Goal: Transaction & Acquisition: Obtain resource

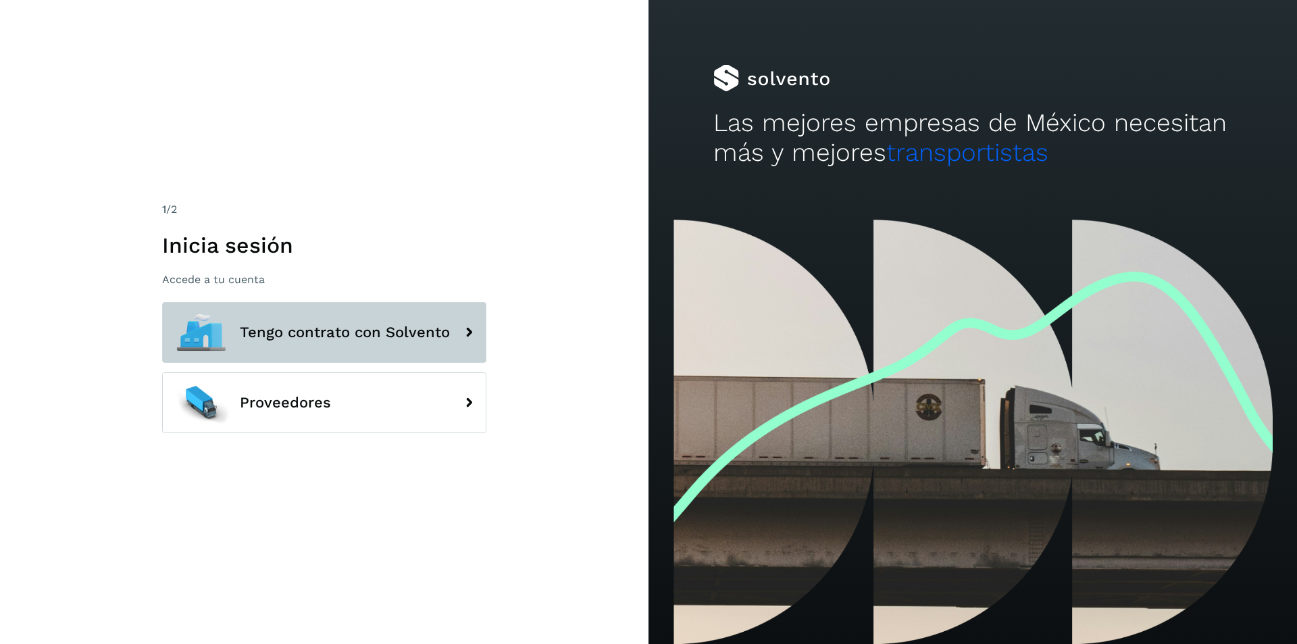
click at [334, 324] on span "Tengo contrato con Solvento" at bounding box center [345, 332] width 210 height 16
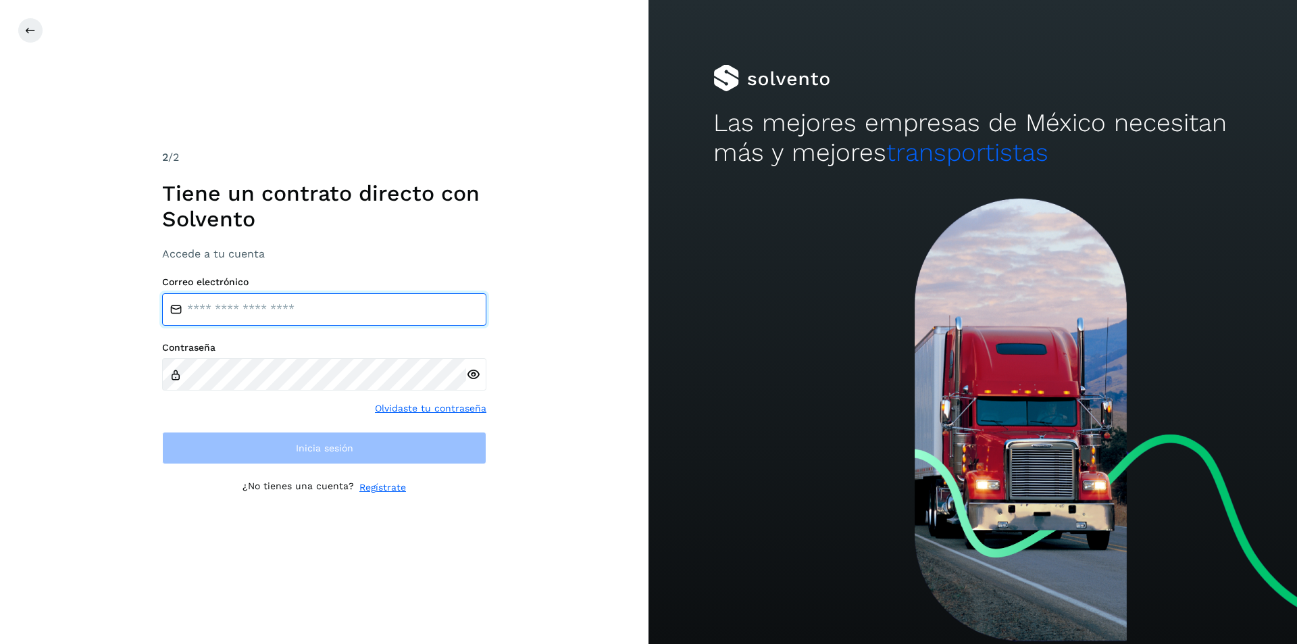
click at [308, 315] on input "email" at bounding box center [324, 309] width 324 height 32
click at [32, 17] on div "2 /2 Tiene un contrato directo con [PERSON_NAME] Accede a tu cuenta Correo elec…" at bounding box center [324, 322] width 649 height 644
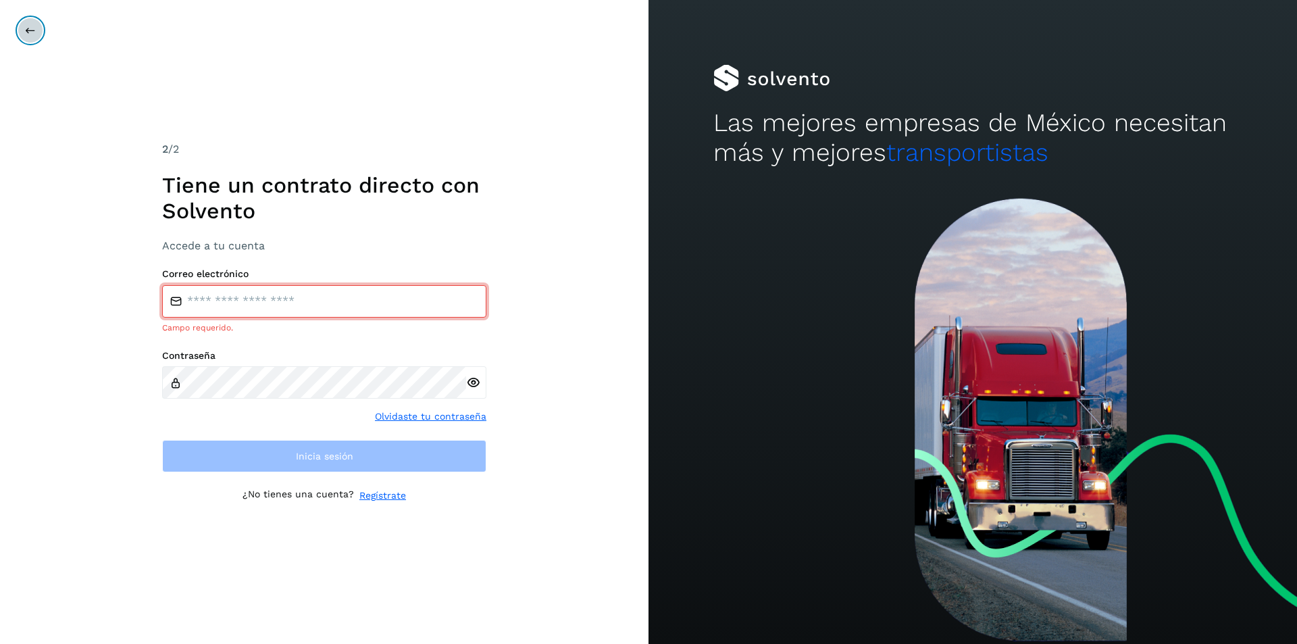
click at [28, 32] on icon at bounding box center [30, 30] width 11 height 11
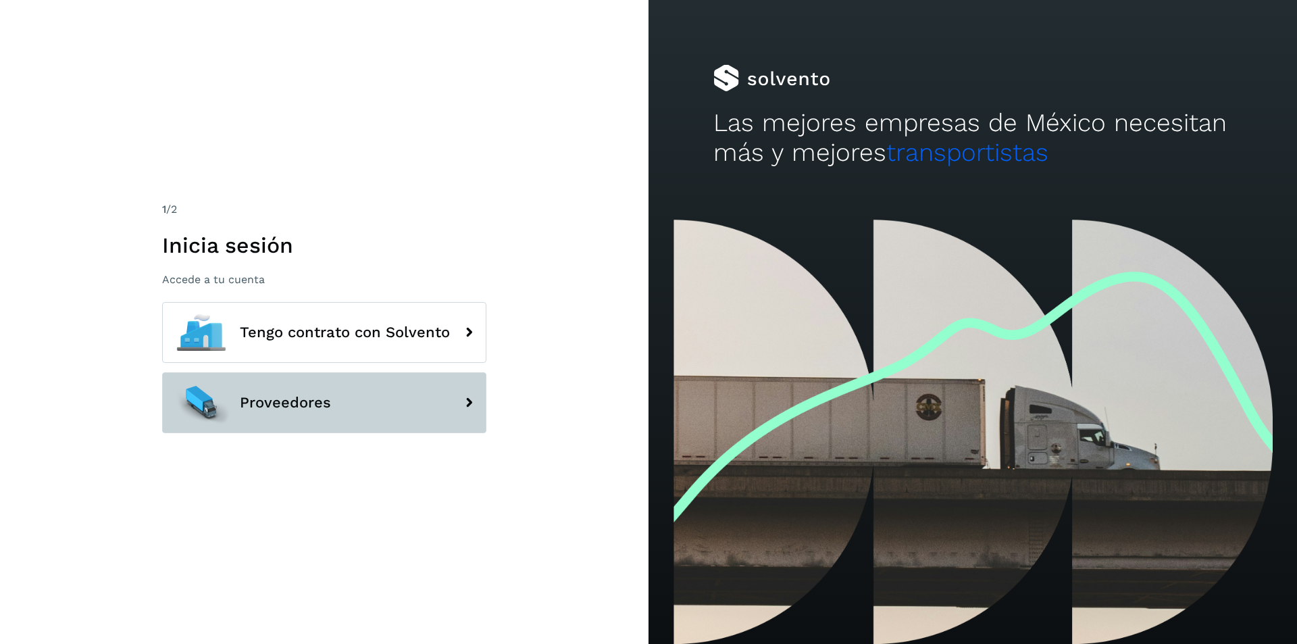
click at [321, 410] on span "Proveedores" at bounding box center [285, 403] width 91 height 16
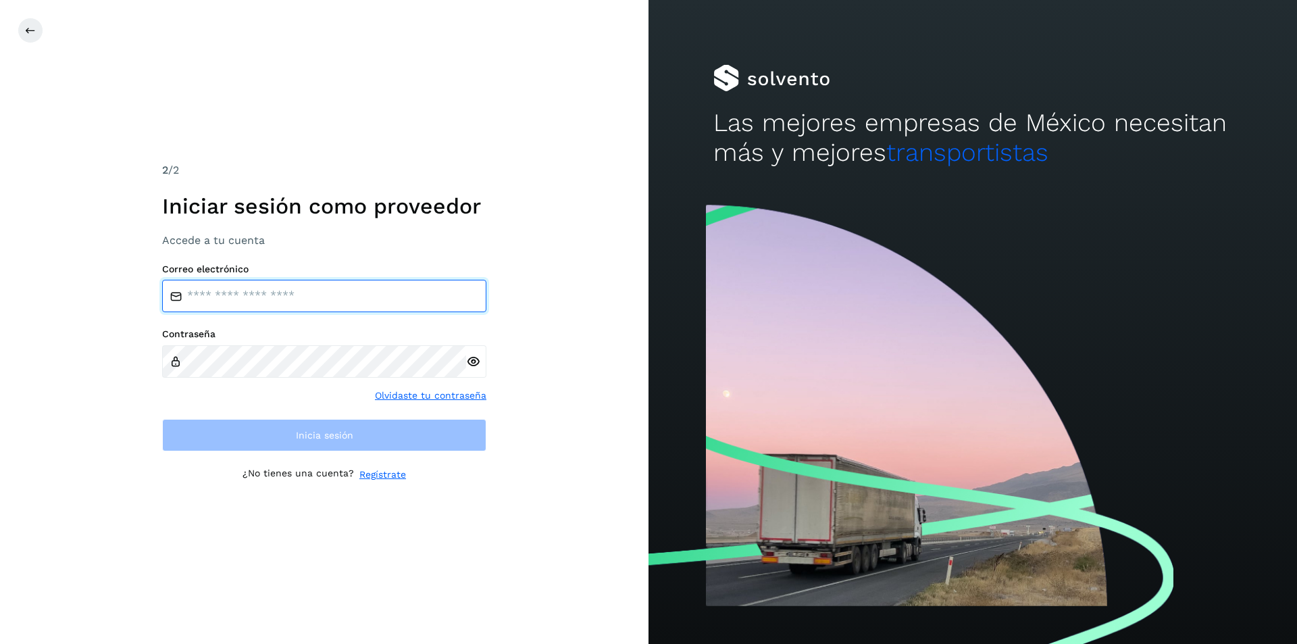
click at [312, 298] on input "email" at bounding box center [324, 296] width 324 height 32
drag, startPoint x: 376, startPoint y: 115, endPoint x: 367, endPoint y: 127, distance: 15.0
click at [367, 127] on div "2 /2 Iniciar sesión como proveedor Accede a tu cuenta Correo electrónico Contra…" at bounding box center [324, 322] width 649 height 644
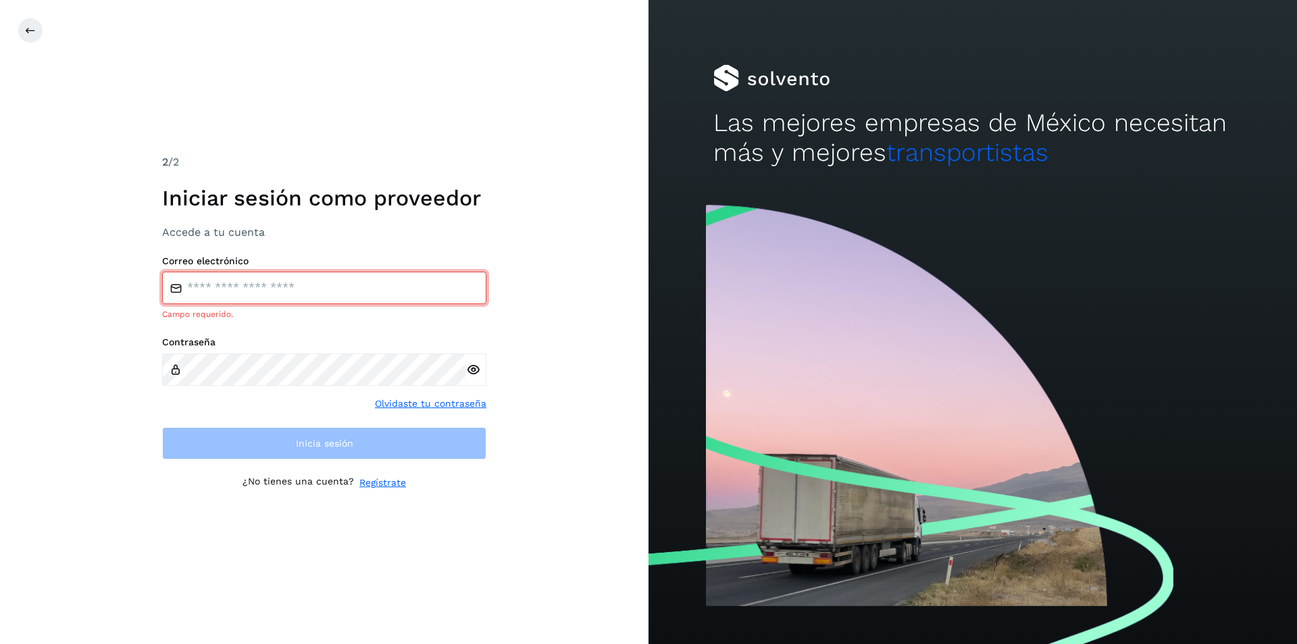
click at [240, 272] on div "Correo electrónico Campo requerido." at bounding box center [324, 288] width 324 height 66
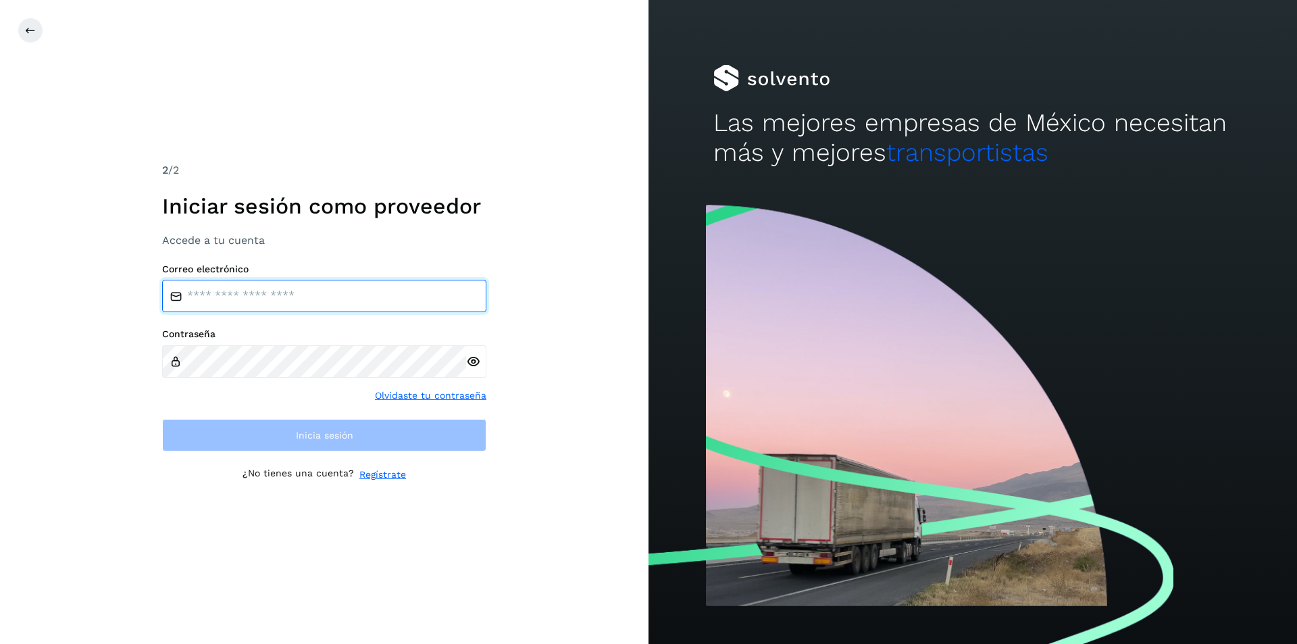
click at [244, 307] on input "email" at bounding box center [324, 296] width 324 height 32
click at [244, 296] on input "email" at bounding box center [324, 296] width 324 height 32
click at [243, 297] on input "email" at bounding box center [324, 296] width 324 height 32
click at [307, 295] on input "email" at bounding box center [324, 296] width 324 height 32
click at [318, 290] on input "email" at bounding box center [324, 296] width 324 height 32
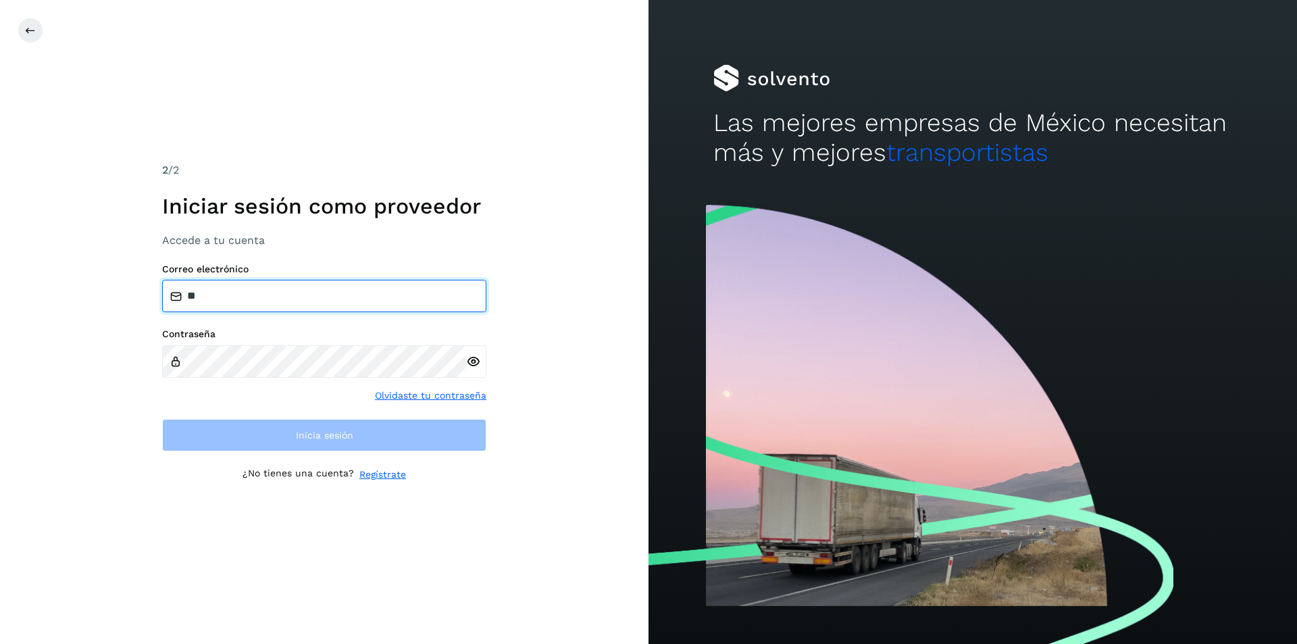
type input "*"
type input "**********"
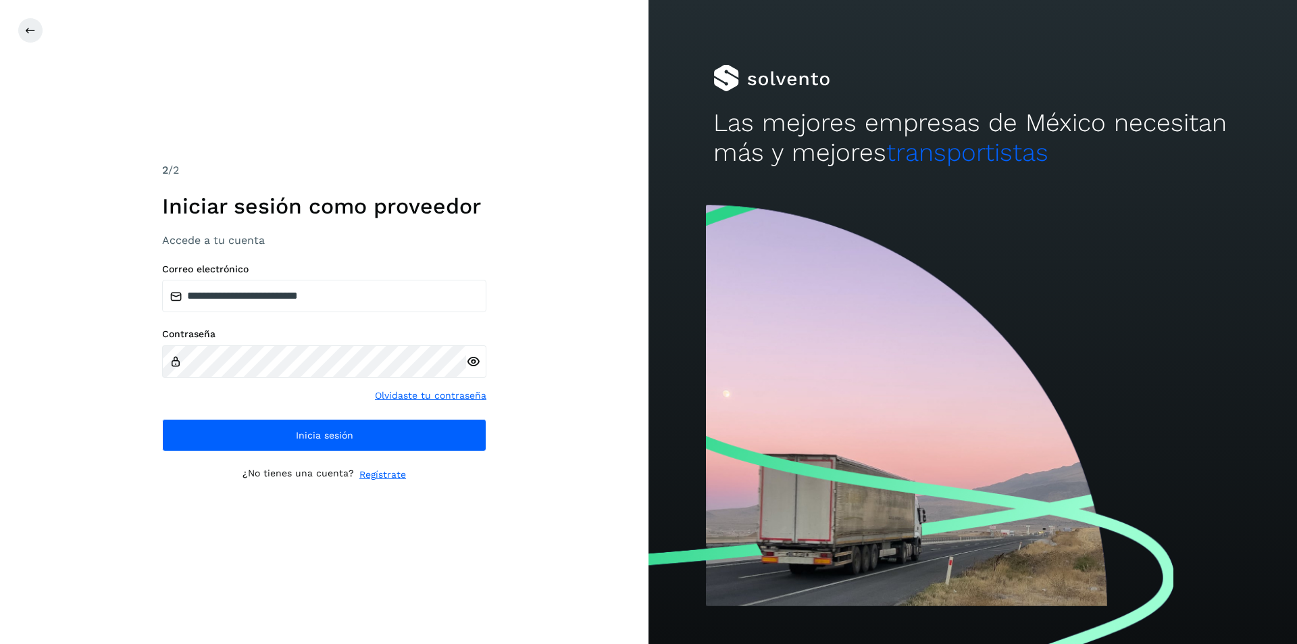
click at [472, 361] on icon at bounding box center [473, 362] width 14 height 14
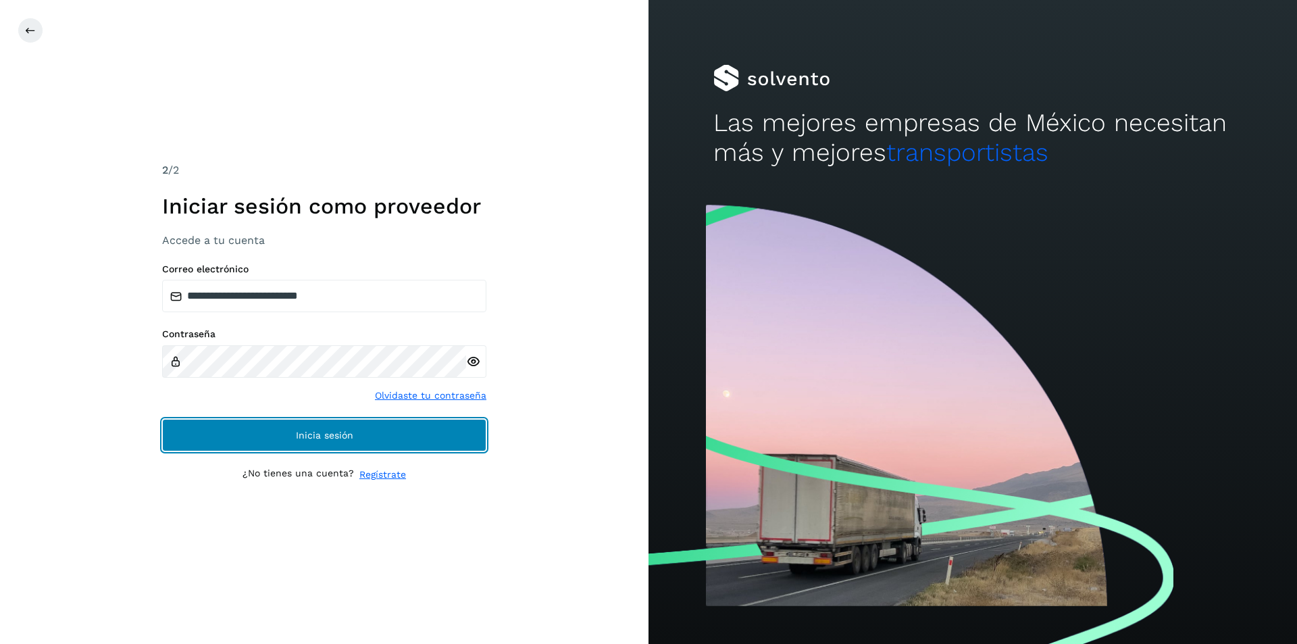
click at [324, 435] on span "Inicia sesión" at bounding box center [324, 434] width 57 height 9
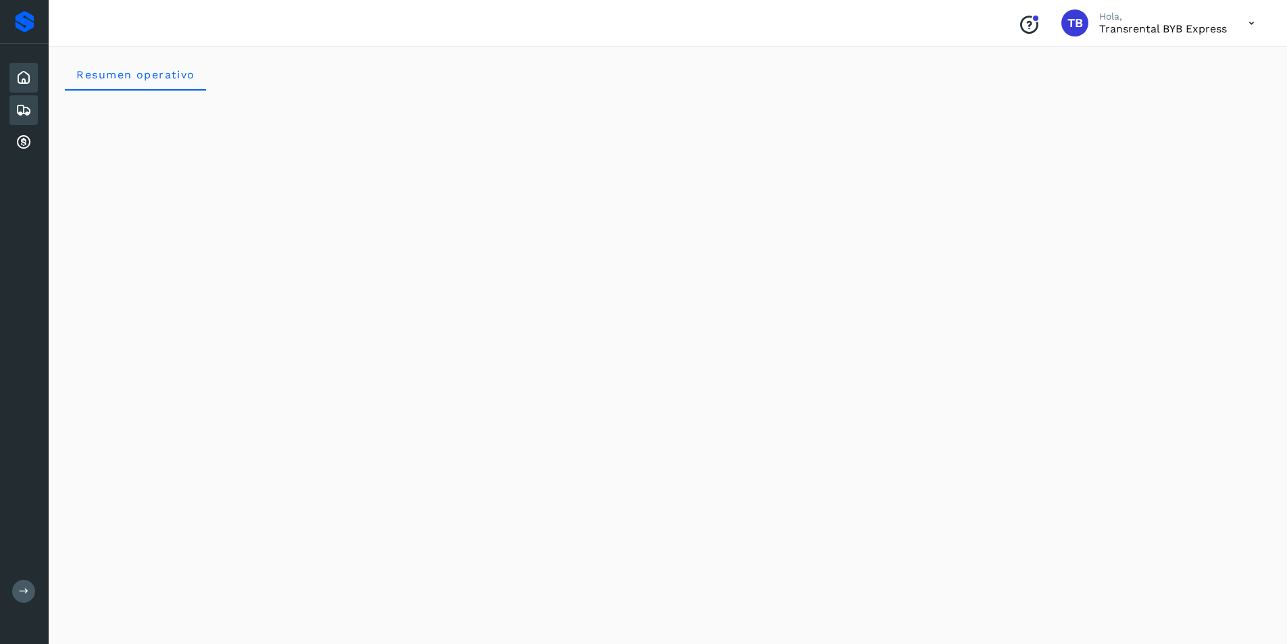
click at [14, 113] on div "Embarques" at bounding box center [23, 110] width 28 height 30
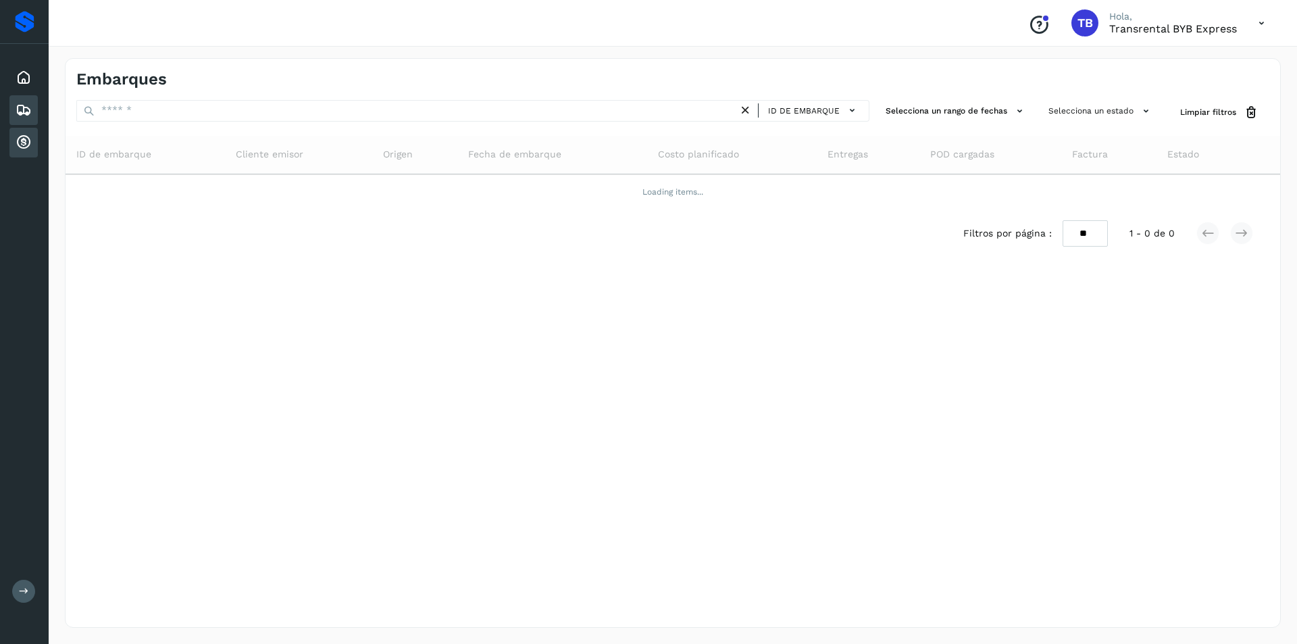
click at [16, 136] on icon at bounding box center [24, 142] width 16 height 16
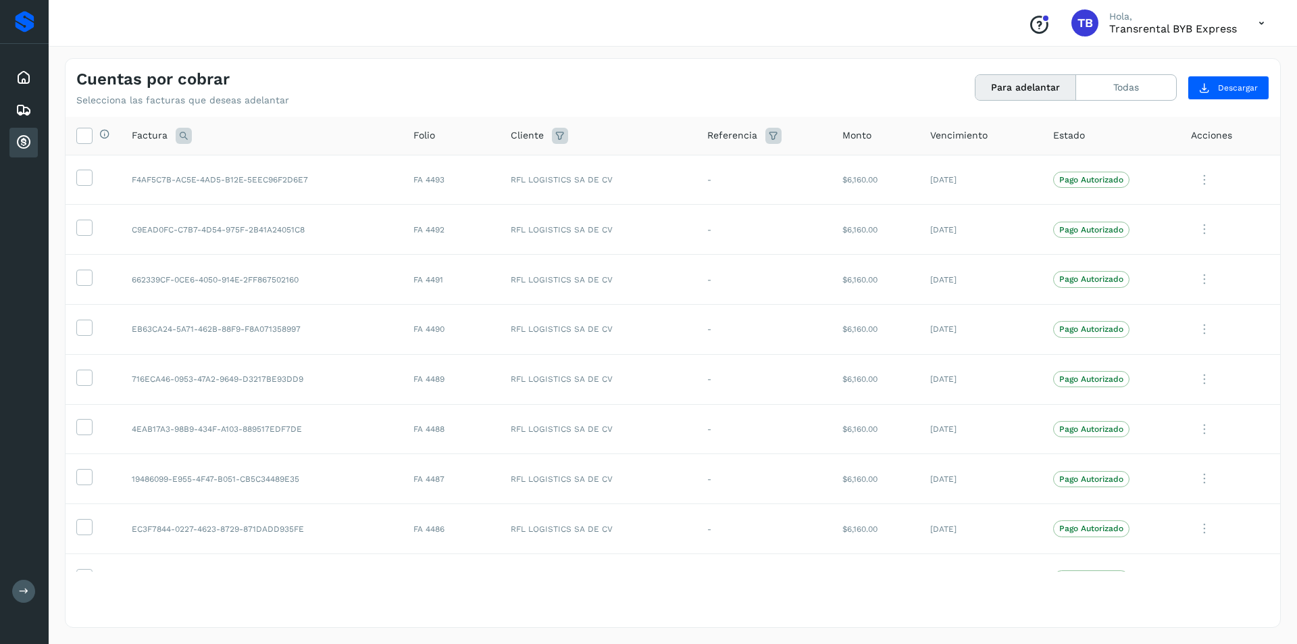
click at [555, 138] on icon at bounding box center [560, 136] width 16 height 16
click at [646, 164] on input "text" at bounding box center [636, 170] width 146 height 22
click at [627, 224] on div "The western carries SA de CV" at bounding box center [655, 220] width 134 height 15
type input "**********"
click at [630, 223] on div "The western carries SA de CV" at bounding box center [655, 220] width 134 height 15
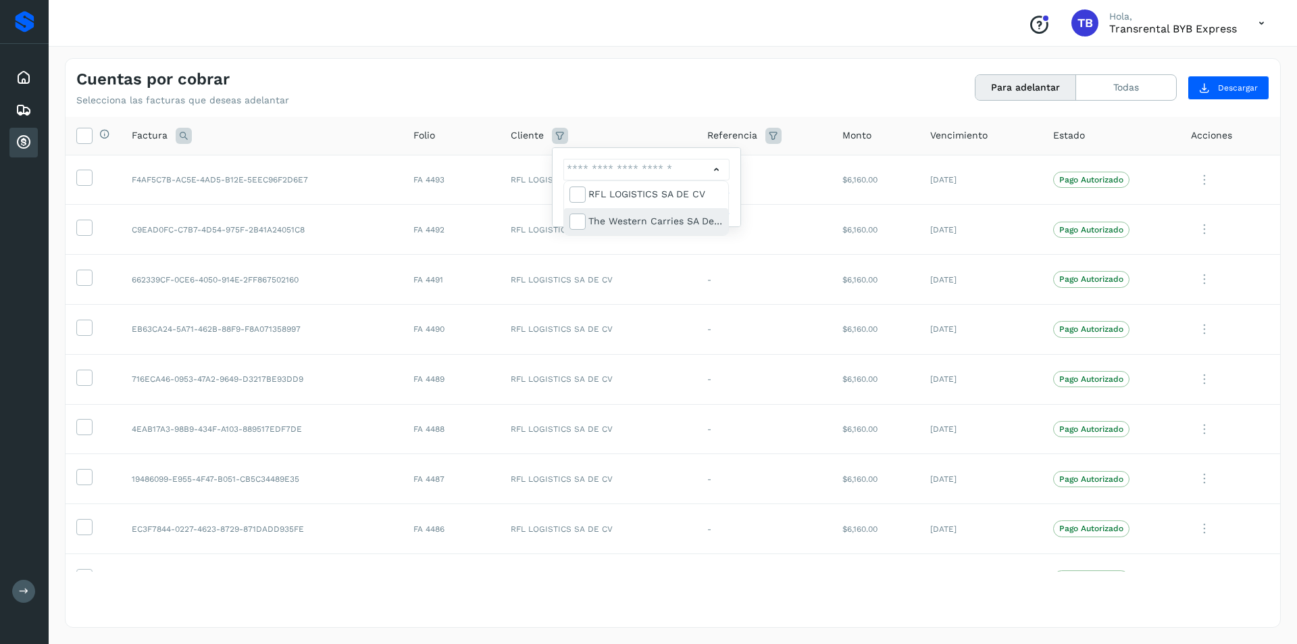
click at [630, 223] on div "The western carries SA de CV" at bounding box center [655, 220] width 134 height 15
type input "**********"
click at [580, 224] on icon at bounding box center [577, 221] width 14 height 14
click at [572, 218] on icon at bounding box center [577, 221] width 14 height 14
type input "**********"
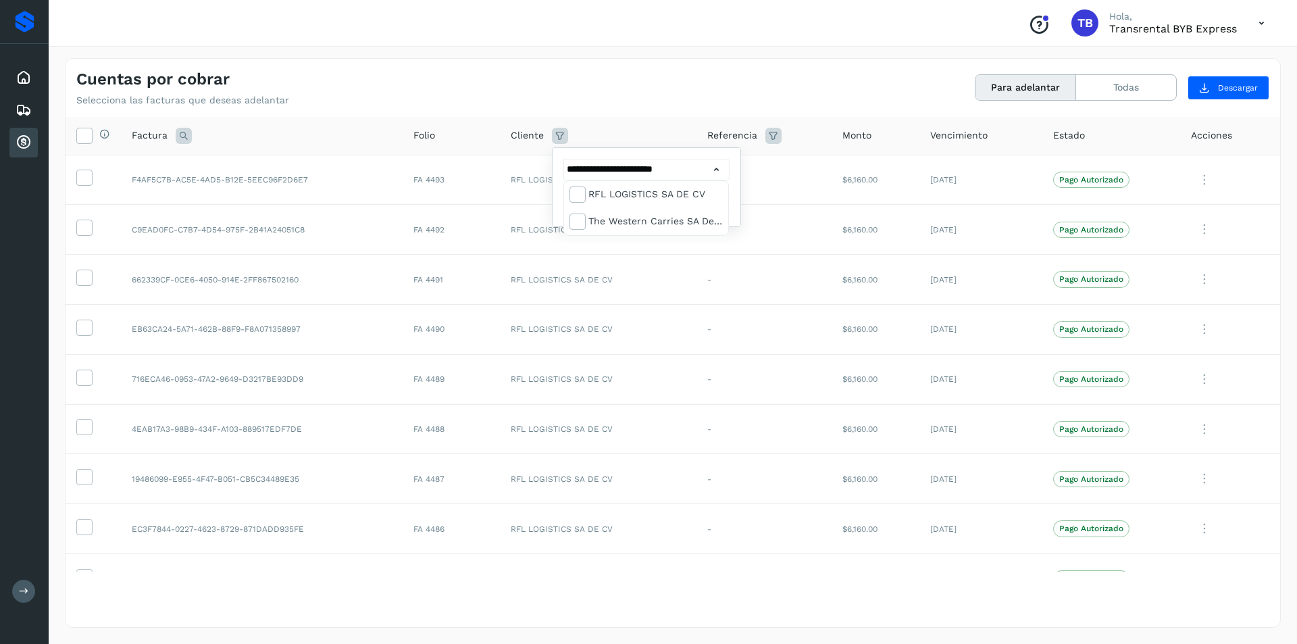
click at [664, 171] on div at bounding box center [648, 322] width 1297 height 644
click at [667, 197] on button "Filtrar" at bounding box center [682, 203] width 96 height 24
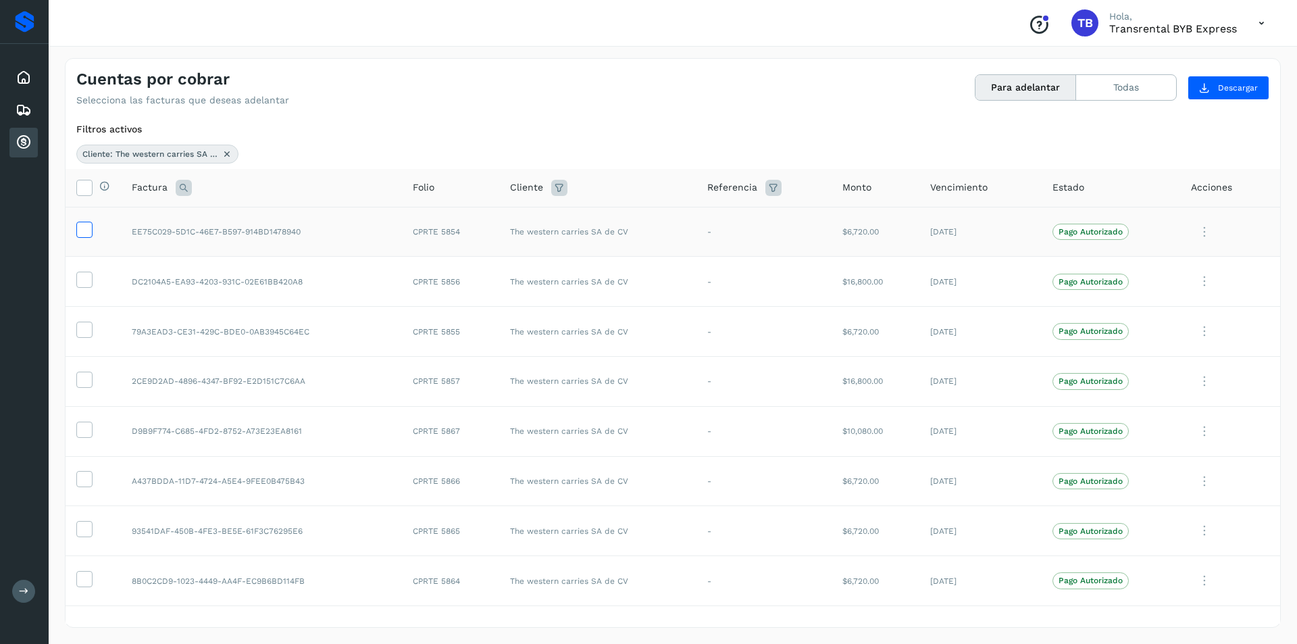
click at [84, 229] on icon at bounding box center [84, 229] width 14 height 14
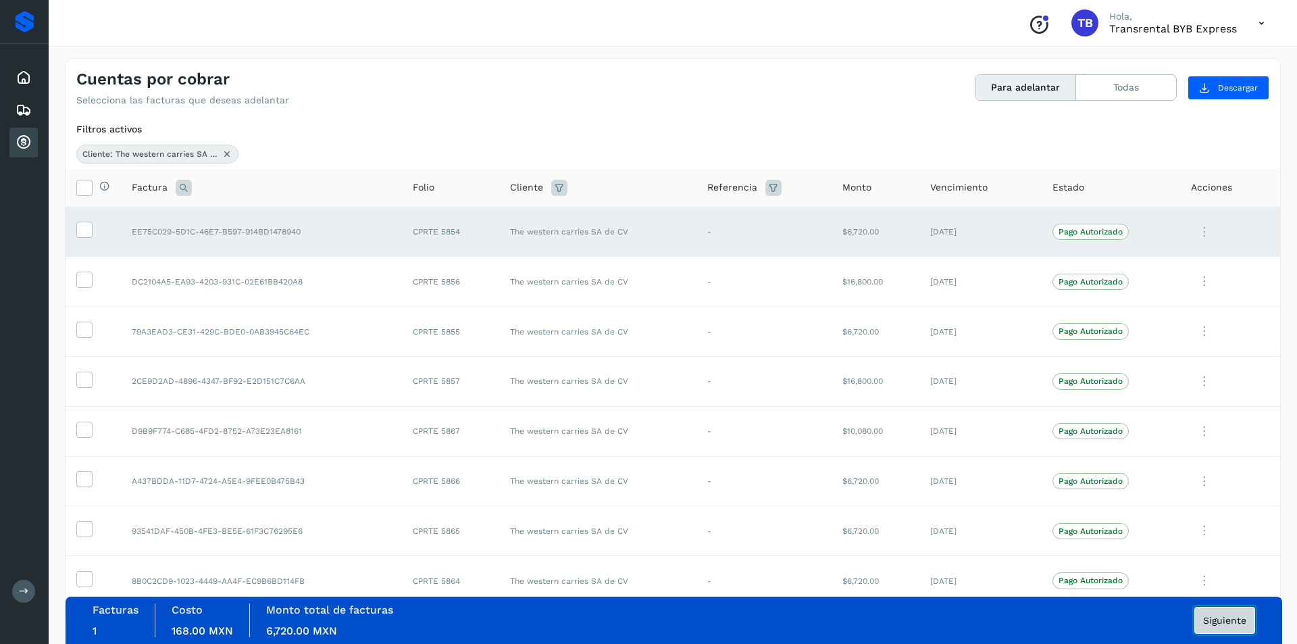
click at [1226, 615] on span "Siguiente" at bounding box center [1224, 619] width 43 height 9
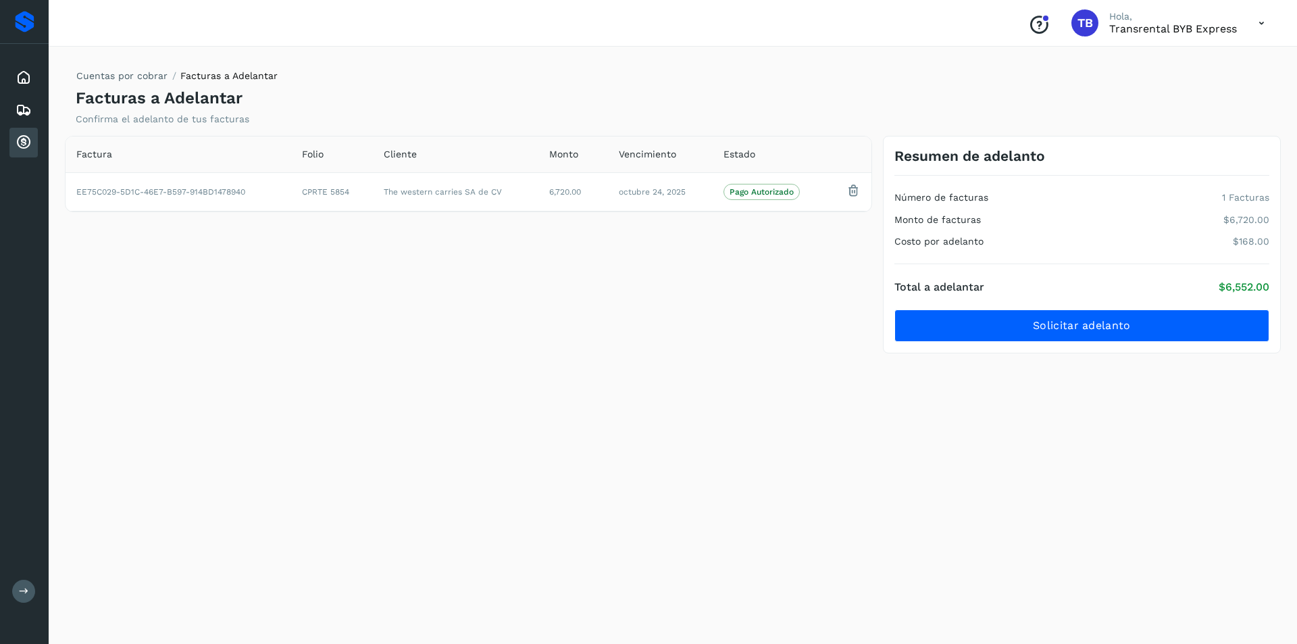
click at [684, 342] on div "Factura Folio Cliente Monto Vencimiento Estado EE75C029-5D1C-46E7-B597-914BD147…" at bounding box center [468, 245] width 818 height 218
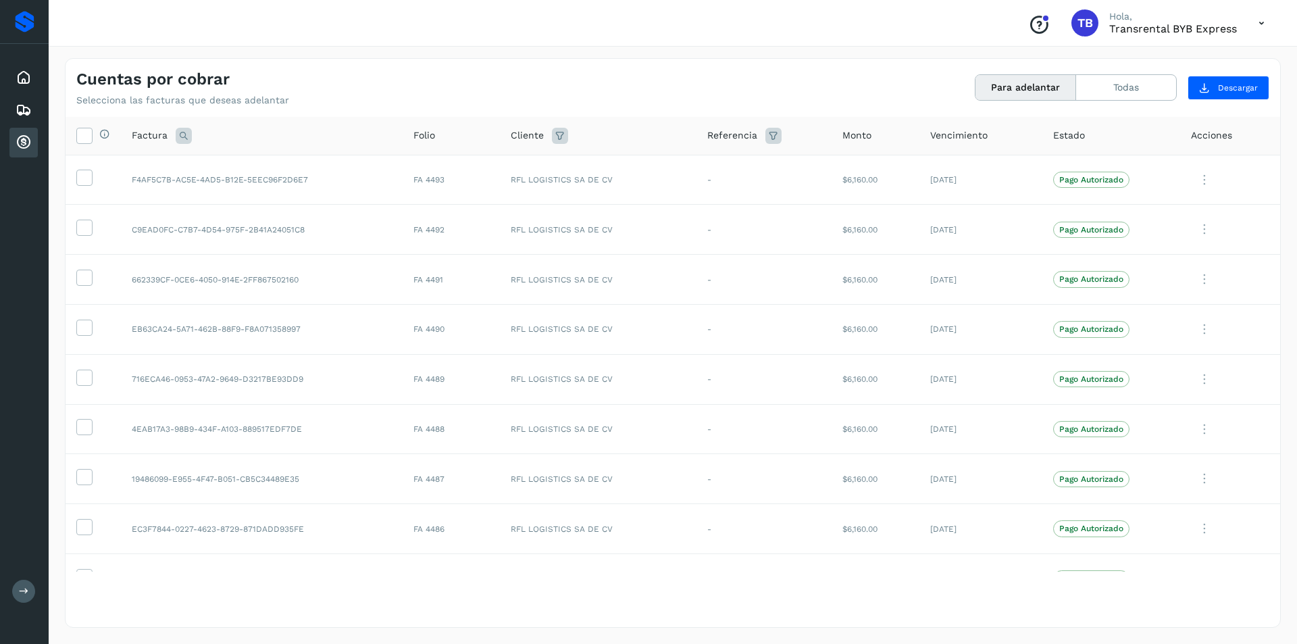
click at [557, 128] on icon at bounding box center [560, 136] width 16 height 16
click at [625, 175] on input "text" at bounding box center [636, 170] width 146 height 22
click at [617, 221] on div "The western carries SA de CV" at bounding box center [655, 220] width 134 height 15
type input "**********"
click at [738, 199] on div at bounding box center [648, 322] width 1297 height 644
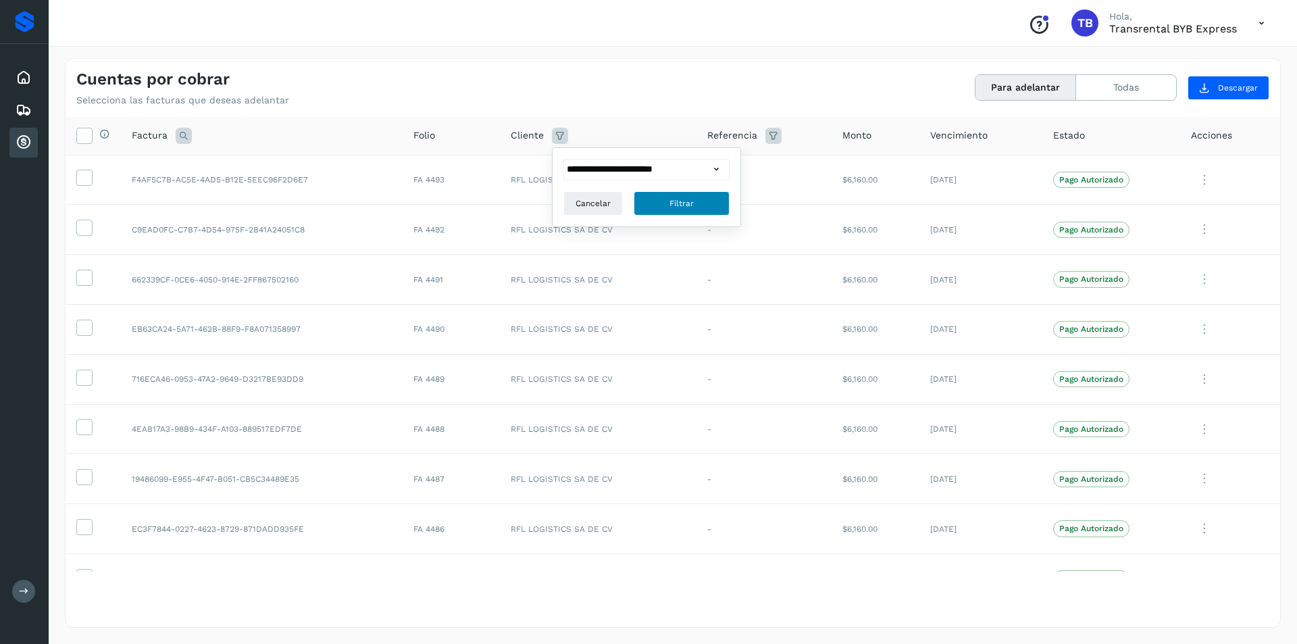
click at [694, 205] on button "Filtrar" at bounding box center [682, 203] width 96 height 24
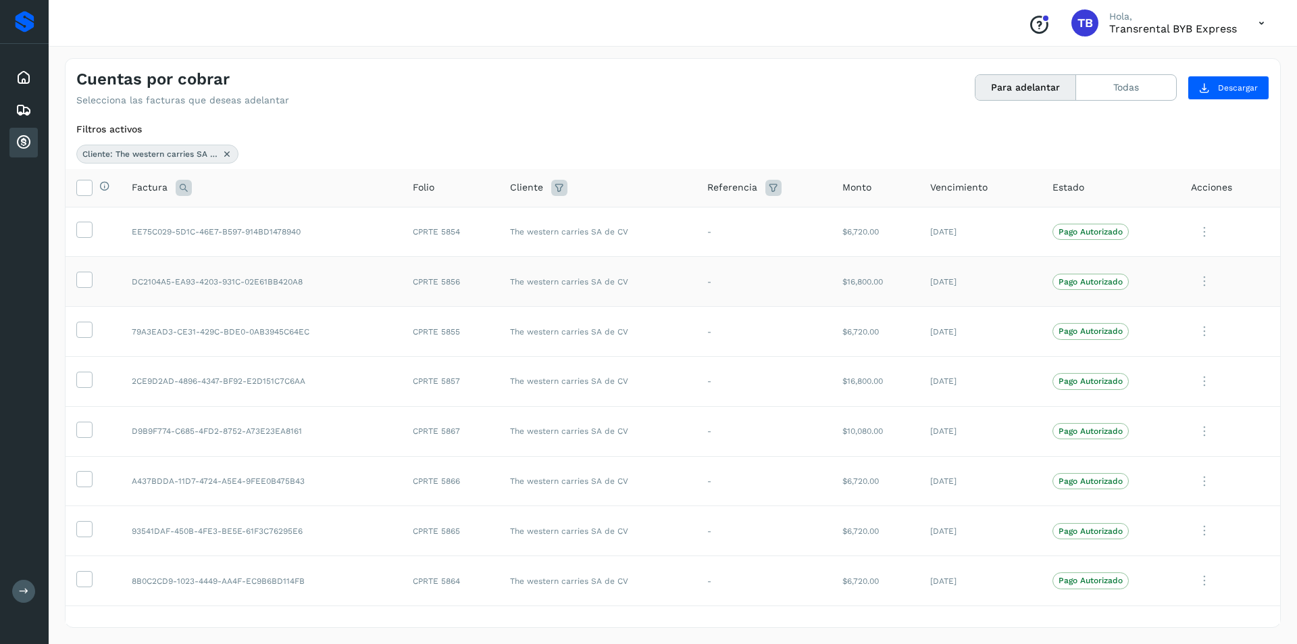
click at [1211, 280] on icon at bounding box center [1204, 282] width 27 height 28
click at [1207, 280] on div at bounding box center [648, 322] width 1297 height 644
click at [1092, 230] on p "Pago Autorizado" at bounding box center [1091, 231] width 64 height 9
click at [447, 122] on div "Filtros activos" at bounding box center [672, 129] width 1193 height 14
click at [1202, 90] on icon at bounding box center [1204, 87] width 11 height 11
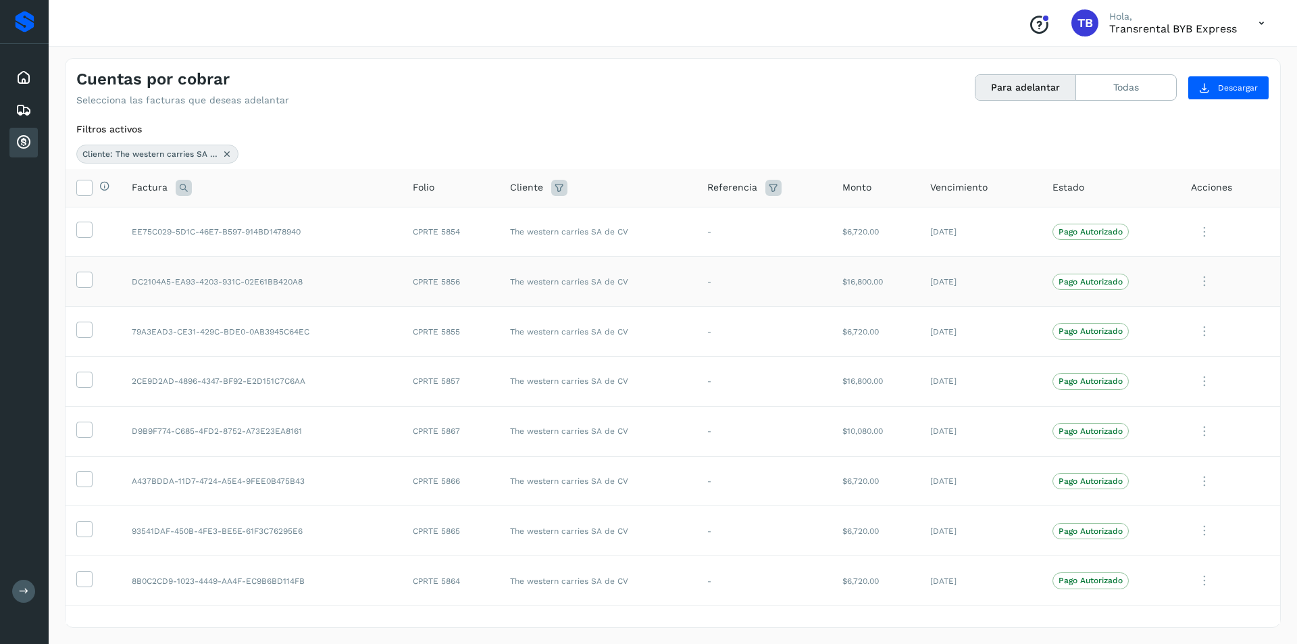
click at [560, 185] on icon at bounding box center [559, 188] width 16 height 16
click at [642, 226] on input "**********" at bounding box center [639, 222] width 146 height 22
click at [629, 236] on div "RFL LOGISTICS SA DE CV" at bounding box center [649, 246] width 164 height 27
click at [690, 271] on div "The western carries SA de CV" at bounding box center [659, 272] width 134 height 15
type input "**********"
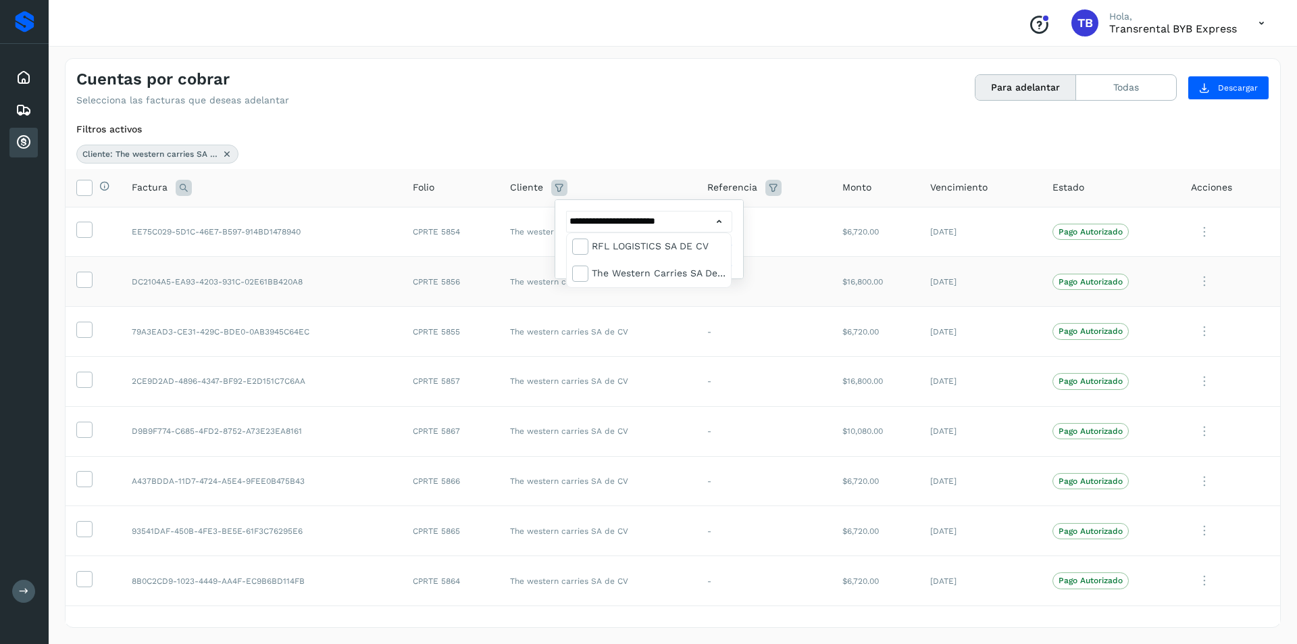
click at [740, 259] on div at bounding box center [648, 322] width 1297 height 644
click at [707, 257] on button "Filtrar" at bounding box center [684, 255] width 96 height 24
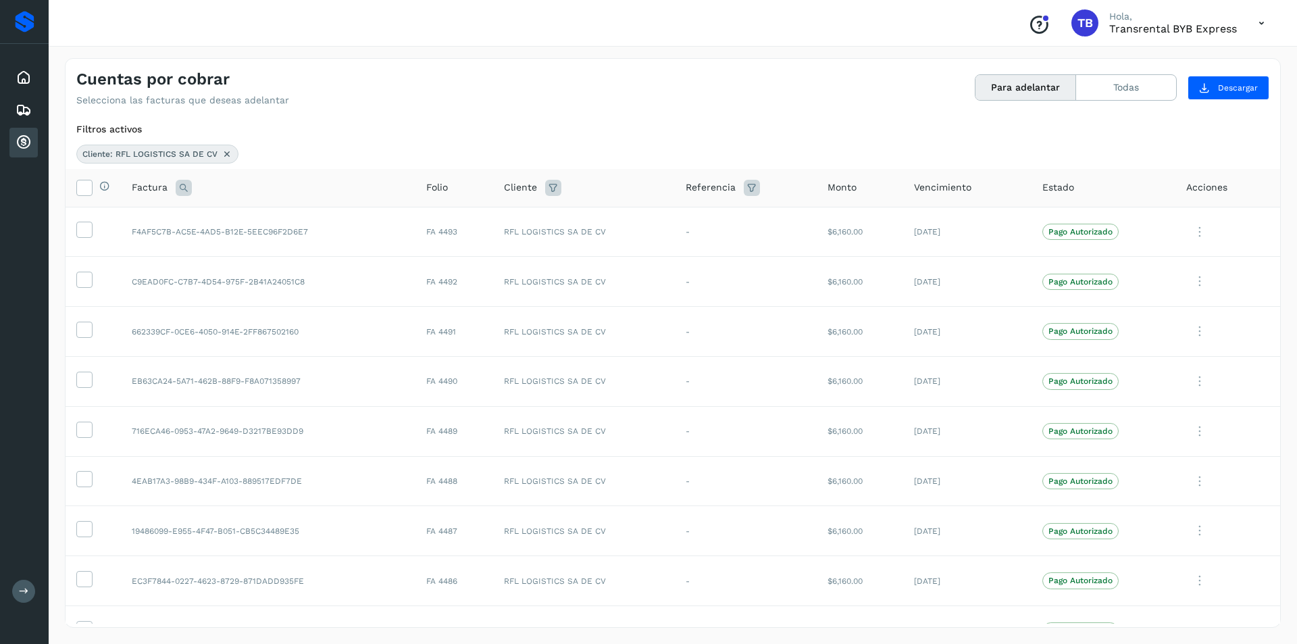
click at [550, 191] on icon at bounding box center [553, 188] width 16 height 16
click at [701, 223] on input "**********" at bounding box center [630, 222] width 146 height 22
click at [619, 254] on div "RFL LOGISTICS SA DE CV" at bounding box center [640, 246] width 164 height 27
click at [613, 275] on div "The western carries SA de CV" at bounding box center [650, 272] width 134 height 15
type input "**********"
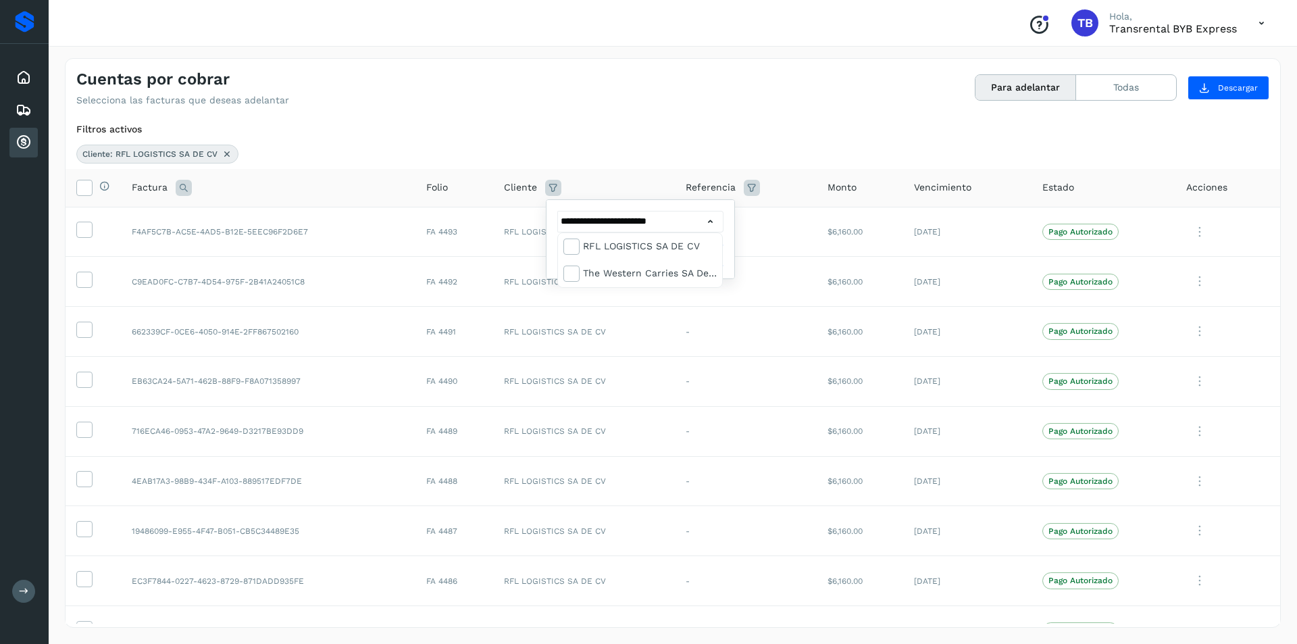
click at [735, 251] on div at bounding box center [648, 322] width 1297 height 644
click at [700, 251] on button "Filtrar" at bounding box center [676, 255] width 96 height 24
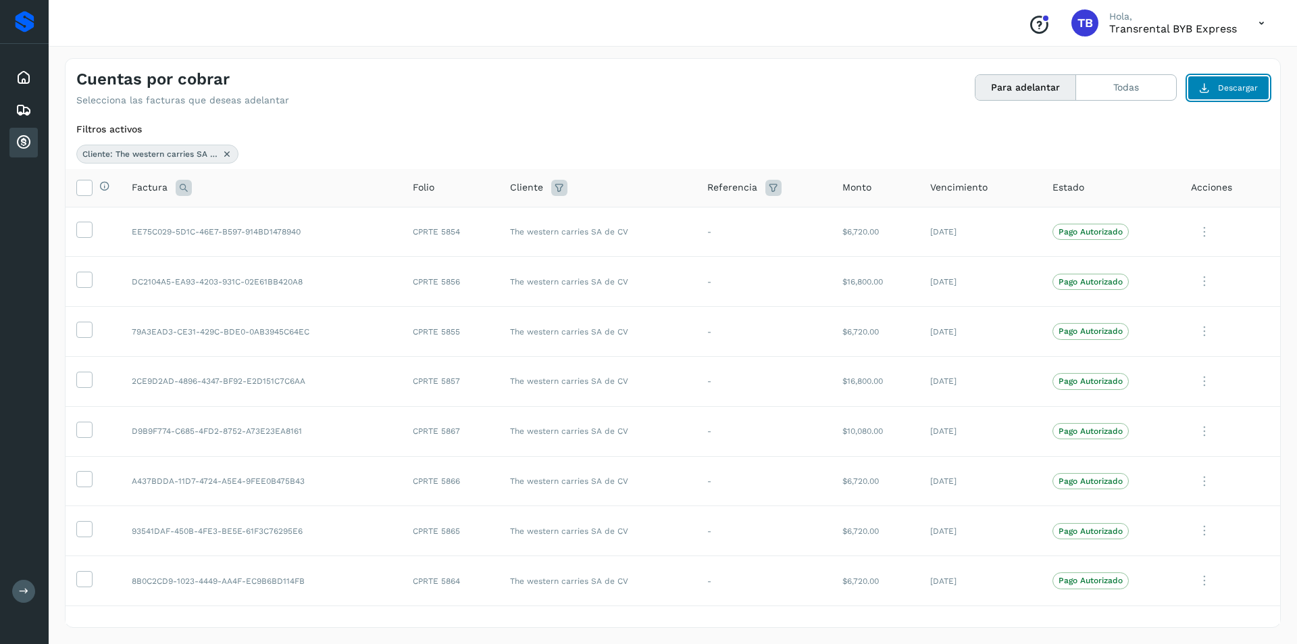
click at [1227, 85] on span "Descargar" at bounding box center [1238, 88] width 40 height 12
click at [1044, 26] on icon "Conoce nuestros beneficios" at bounding box center [1039, 25] width 22 height 22
click at [1110, 84] on button "Todas" at bounding box center [1126, 87] width 100 height 25
